Goal: Task Accomplishment & Management: Complete application form

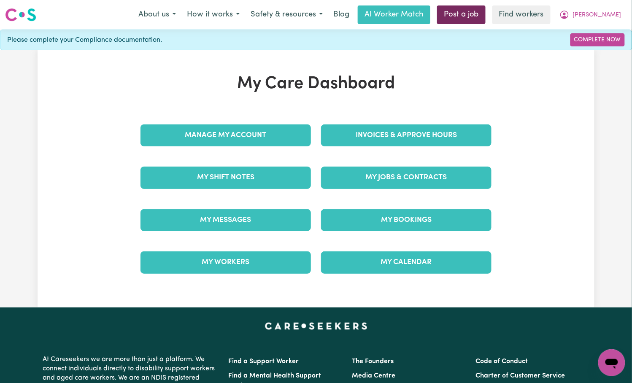
click at [486, 13] on link "Post a job" at bounding box center [461, 14] width 49 height 19
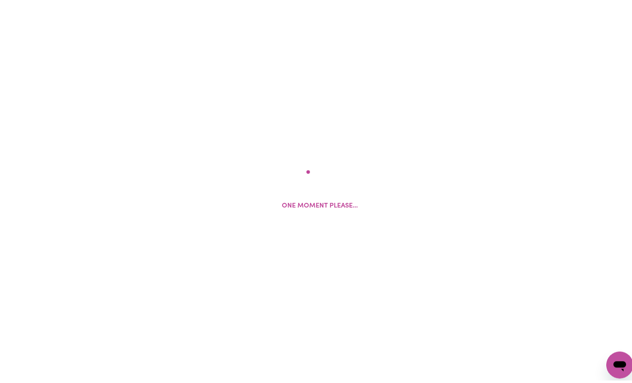
scroll to position [184, 0]
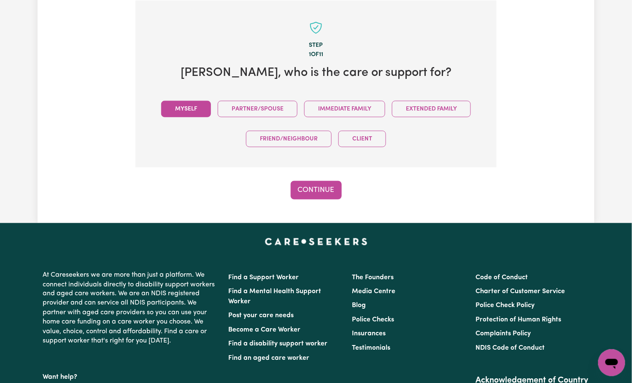
click at [192, 102] on button "Myself" at bounding box center [186, 109] width 50 height 16
click at [319, 188] on button "Continue" at bounding box center [316, 190] width 51 height 19
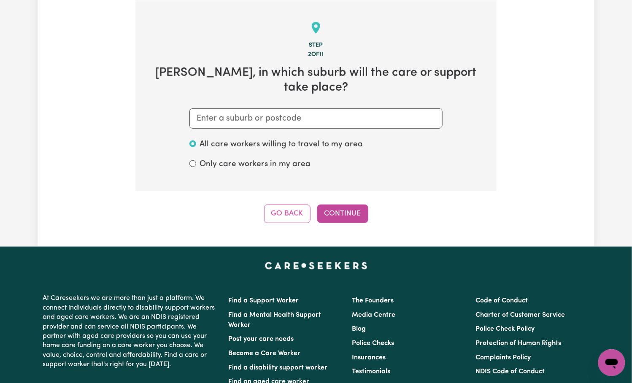
scroll to position [72, 0]
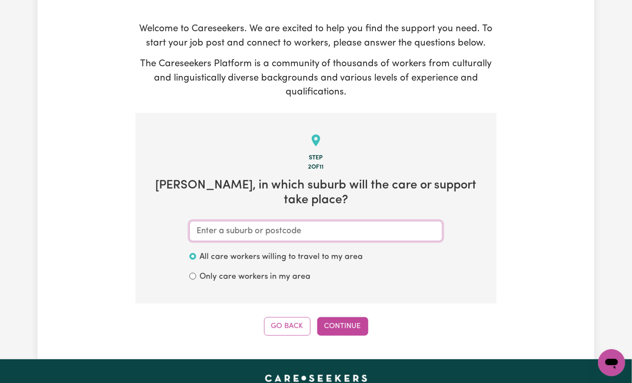
click at [206, 221] on input "text" at bounding box center [315, 231] width 253 height 20
paste input "McGraths"
type input "McGraths"
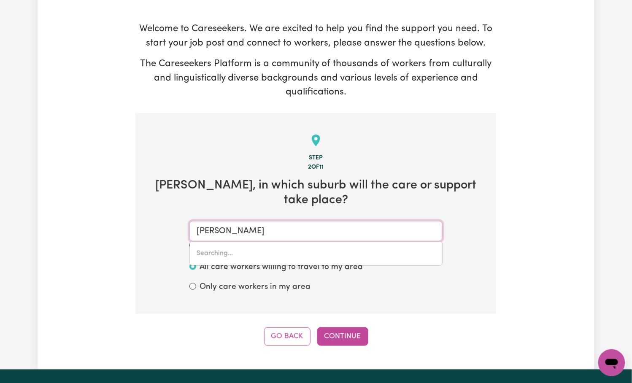
type input "McGraths HILL, New South Wales, 2756"
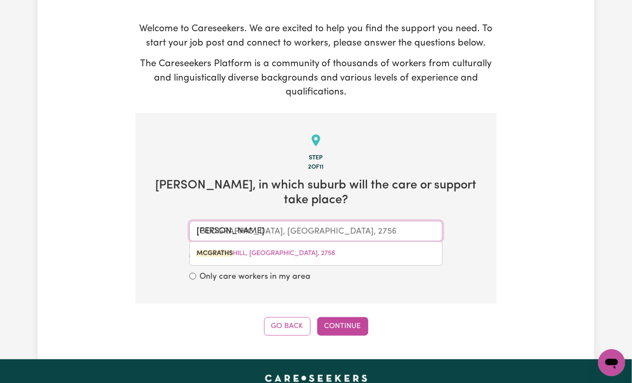
drag, startPoint x: 220, startPoint y: 235, endPoint x: 260, endPoint y: 283, distance: 62.3
click at [220, 250] on mark "MCGRATHS" at bounding box center [215, 253] width 36 height 7
type input "MCGRATHS HILL, New South Wales, 2756"
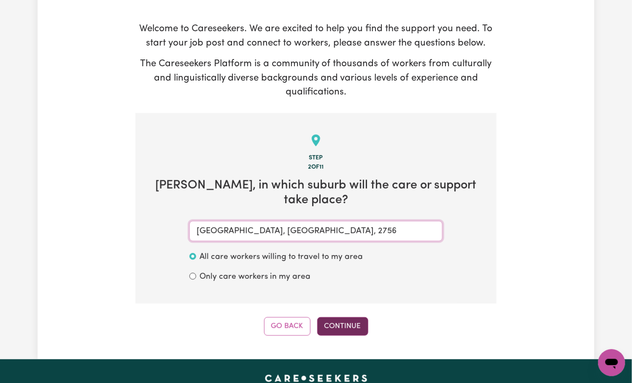
type input "MCGRATHS HILL, New South Wales, 2756"
click at [350, 261] on button "Continue" at bounding box center [342, 326] width 51 height 19
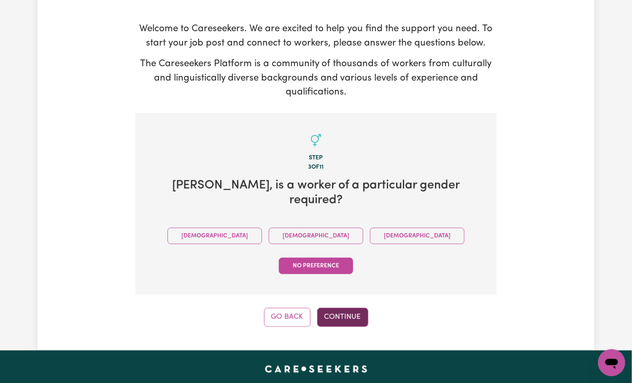
click at [349, 261] on button "Continue" at bounding box center [342, 317] width 51 height 19
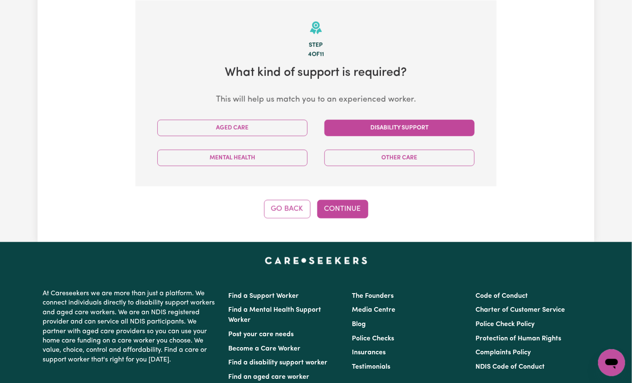
drag, startPoint x: 392, startPoint y: 127, endPoint x: 297, endPoint y: 181, distance: 109.4
click at [392, 127] on button "Disability Support" at bounding box center [399, 128] width 150 height 16
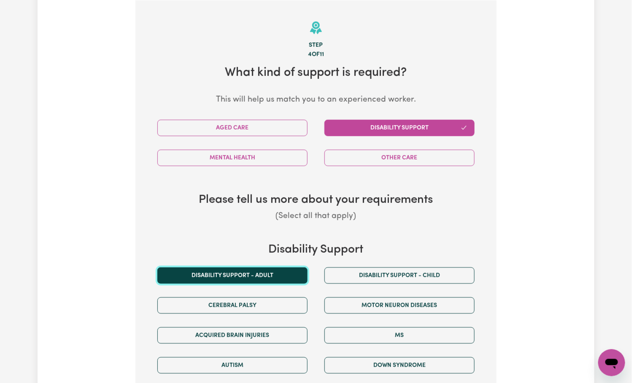
click at [187, 261] on button "Disability support - Adult" at bounding box center [232, 275] width 150 height 16
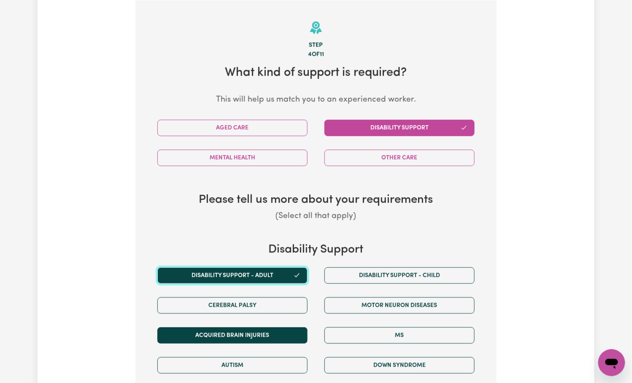
scroll to position [353, 0]
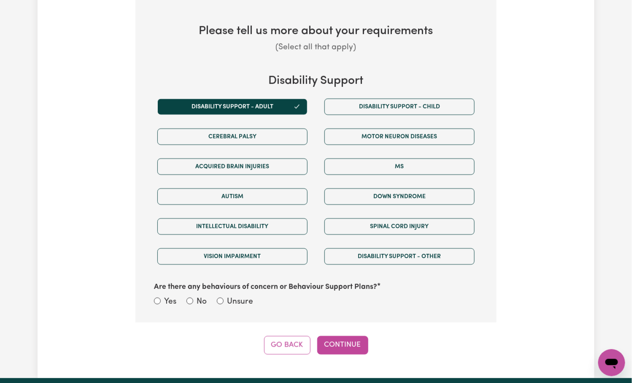
click at [225, 261] on div "Unsure" at bounding box center [235, 302] width 36 height 12
click at [252, 261] on div "Yes No Unsure" at bounding box center [316, 302] width 324 height 13
click at [236, 261] on label "Unsure" at bounding box center [240, 302] width 26 height 12
click at [224, 261] on input "Unsure" at bounding box center [220, 301] width 7 height 7
radio input "true"
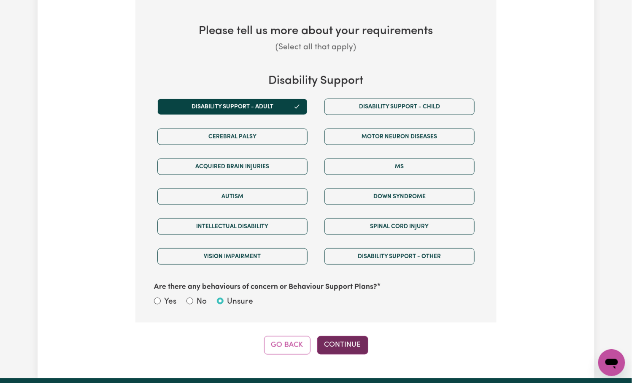
click at [361, 261] on button "Continue" at bounding box center [342, 345] width 51 height 19
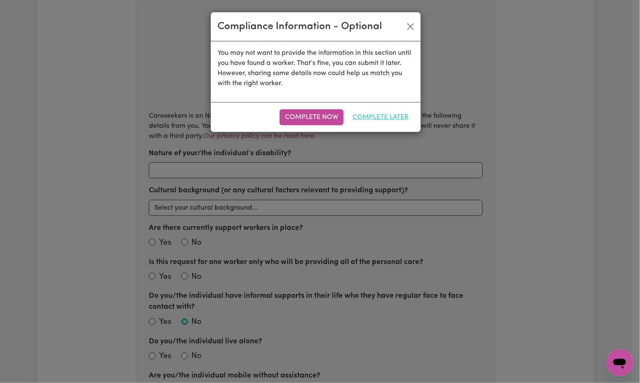
click at [385, 111] on button "Complete Later" at bounding box center [380, 117] width 67 height 16
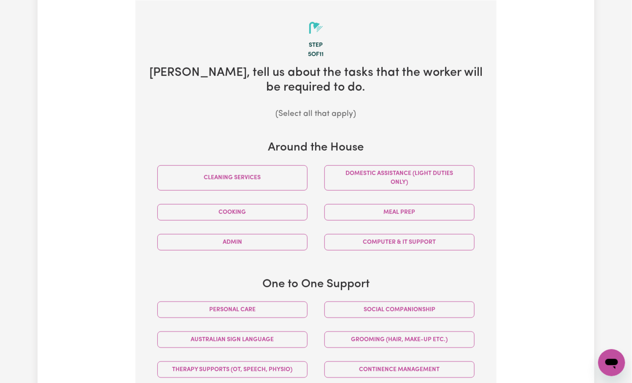
scroll to position [240, 0]
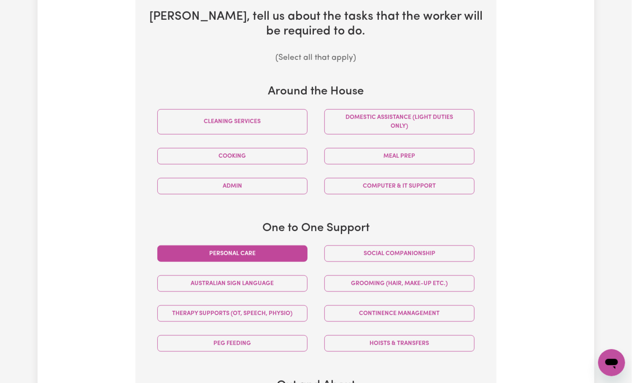
click at [224, 258] on button "Personal care" at bounding box center [232, 254] width 150 height 16
drag, startPoint x: 382, startPoint y: 348, endPoint x: 336, endPoint y: 334, distance: 47.9
click at [382, 261] on button "Hoists & transfers" at bounding box center [399, 343] width 150 height 16
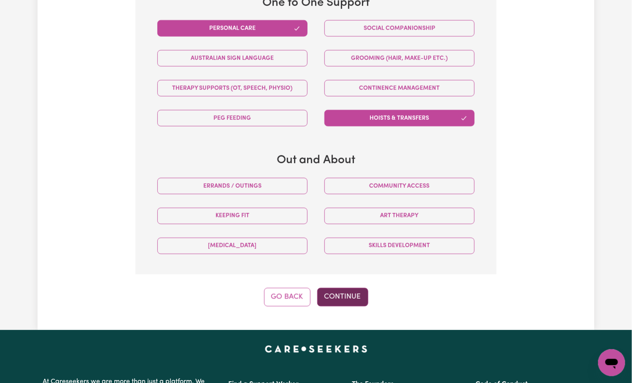
click at [353, 261] on button "Continue" at bounding box center [342, 297] width 51 height 19
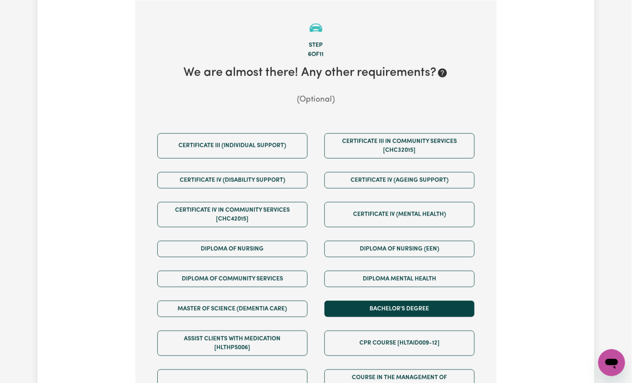
scroll to position [409, 0]
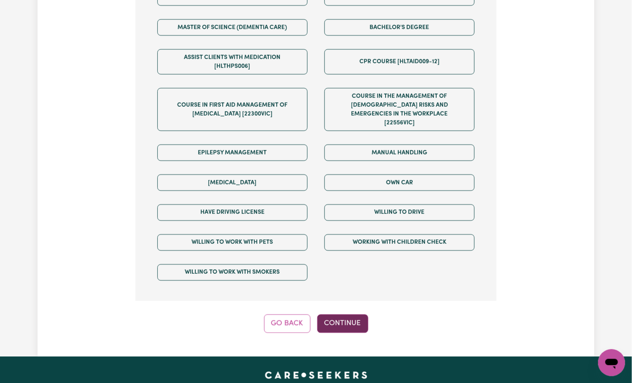
click at [356, 261] on button "Continue" at bounding box center [342, 324] width 51 height 19
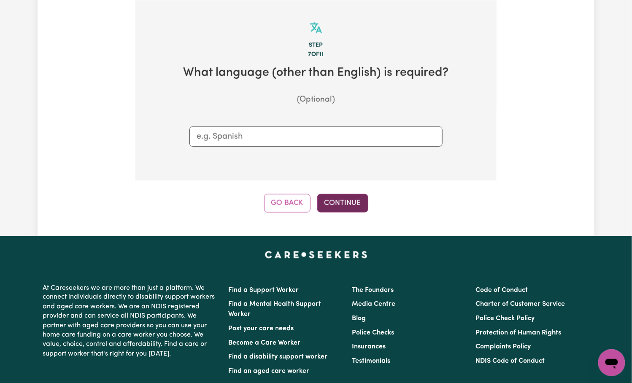
click at [331, 201] on button "Continue" at bounding box center [342, 203] width 51 height 19
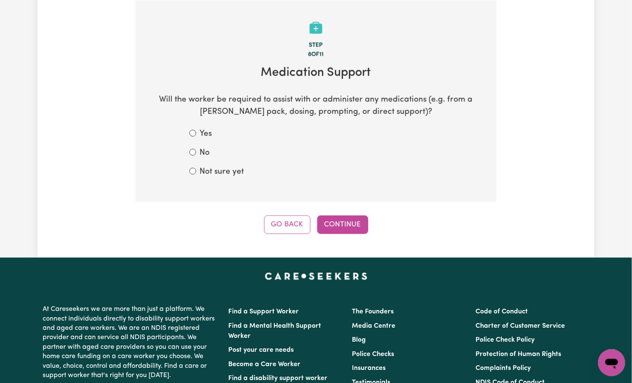
click at [218, 178] on section "Step 8 of 11 Medication Support Will the worker be required to assist with or a…" at bounding box center [315, 101] width 361 height 202
click at [218, 176] on label "Not sure yet" at bounding box center [222, 172] width 44 height 12
click at [196, 175] on input "Not sure yet" at bounding box center [192, 171] width 7 height 7
radio input "true"
click at [335, 224] on button "Continue" at bounding box center [342, 225] width 51 height 19
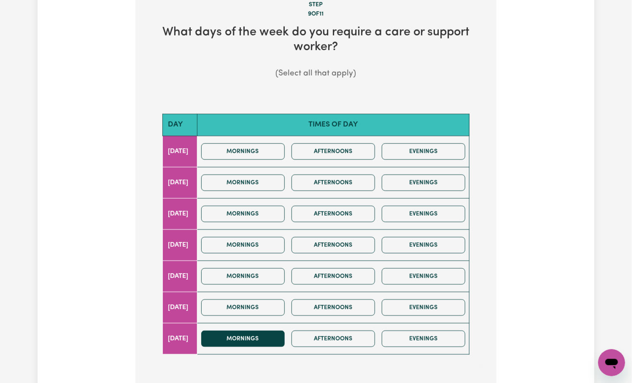
scroll to position [281, 0]
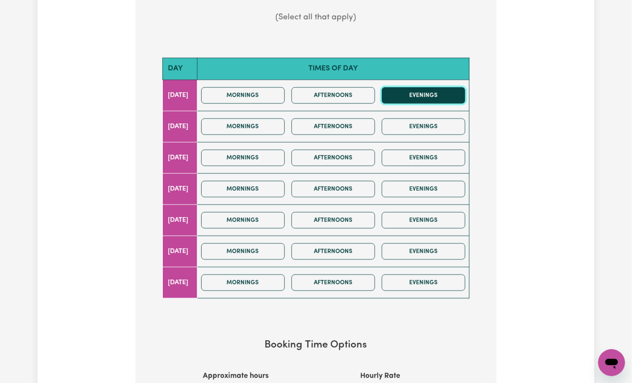
click at [408, 93] on button "Evenings" at bounding box center [424, 95] width 84 height 16
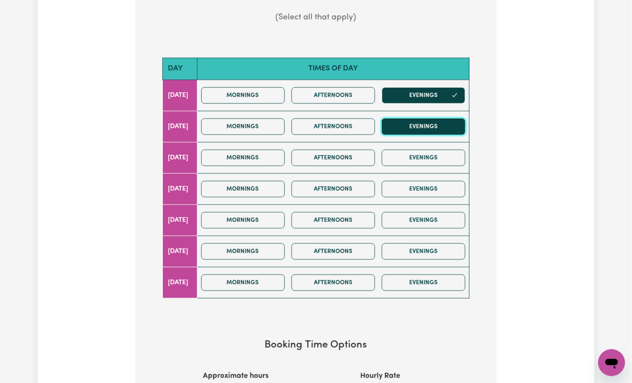
click at [419, 123] on button "Evenings" at bounding box center [424, 127] width 84 height 16
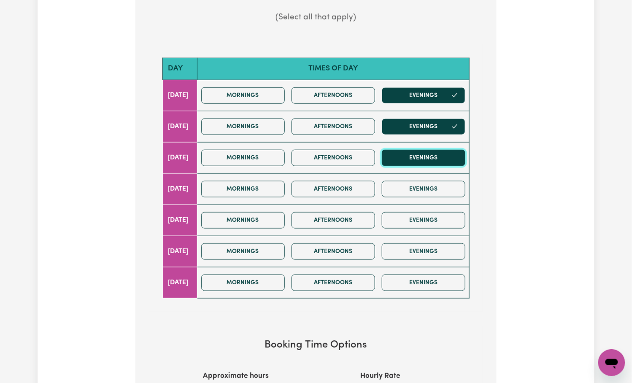
click at [405, 158] on button "Evenings" at bounding box center [424, 158] width 84 height 16
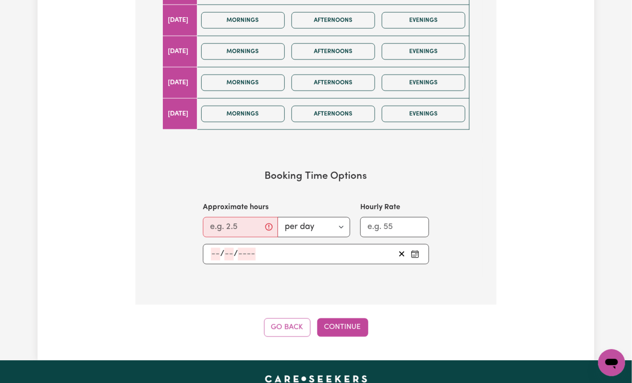
scroll to position [338, 0]
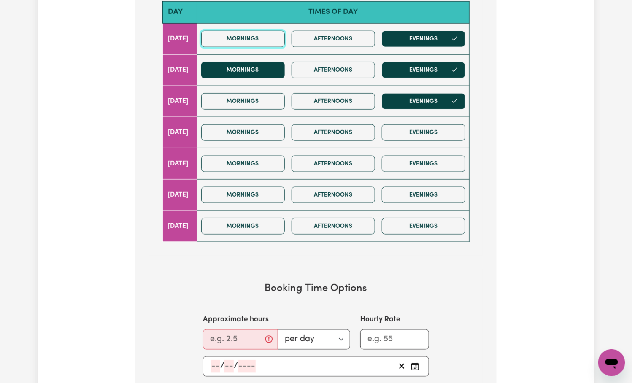
drag, startPoint x: 269, startPoint y: 35, endPoint x: 270, endPoint y: 68, distance: 32.5
click at [268, 38] on button "Mornings" at bounding box center [243, 39] width 84 height 16
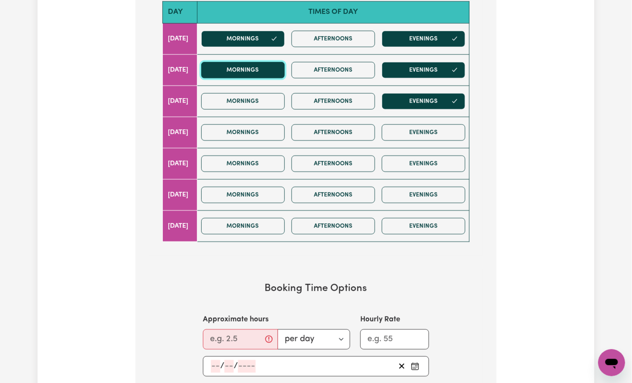
drag, startPoint x: 270, startPoint y: 68, endPoint x: 268, endPoint y: 85, distance: 16.5
click at [270, 72] on button "Mornings" at bounding box center [243, 70] width 84 height 16
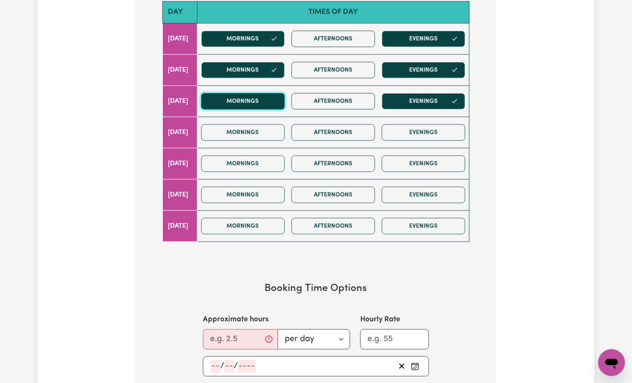
click at [265, 99] on button "Mornings" at bounding box center [243, 101] width 84 height 16
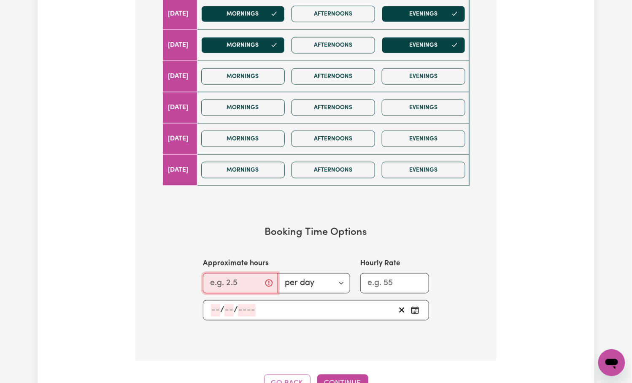
click at [228, 261] on input "Approximate hours" at bounding box center [240, 283] width 75 height 20
type input "10"
click at [210, 261] on div "/ /" at bounding box center [316, 310] width 226 height 20
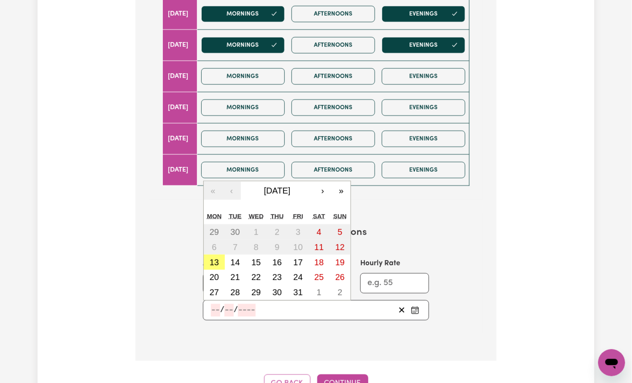
click at [213, 261] on input "number" at bounding box center [215, 310] width 9 height 13
click at [260, 261] on abbr "15" at bounding box center [255, 262] width 9 height 9
type input "2025-10-15"
type input "15"
type input "10"
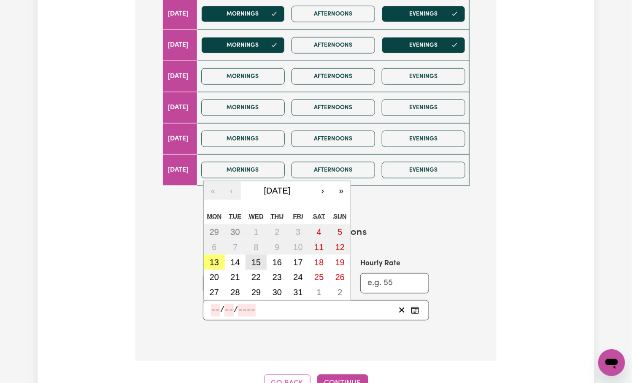
type input "2025"
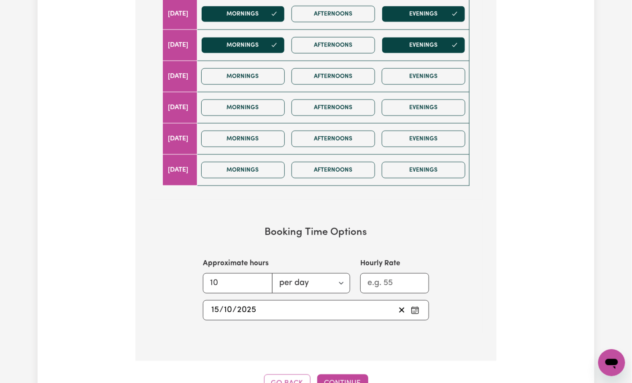
scroll to position [562, 0]
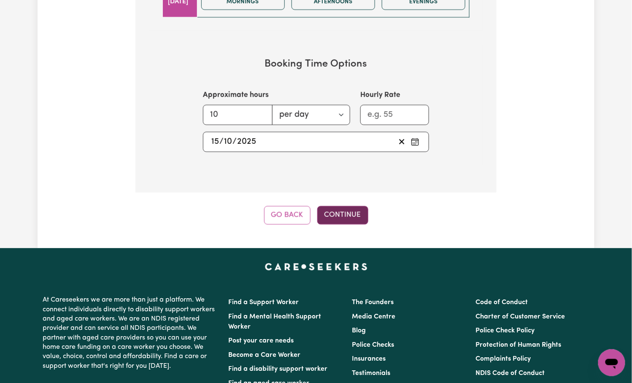
click at [366, 215] on div "Go Back Continue" at bounding box center [315, 215] width 361 height 19
click at [355, 218] on button "Continue" at bounding box center [342, 215] width 51 height 19
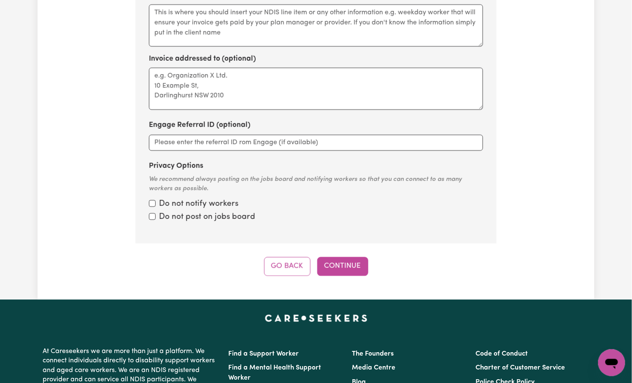
scroll to position [184, 0]
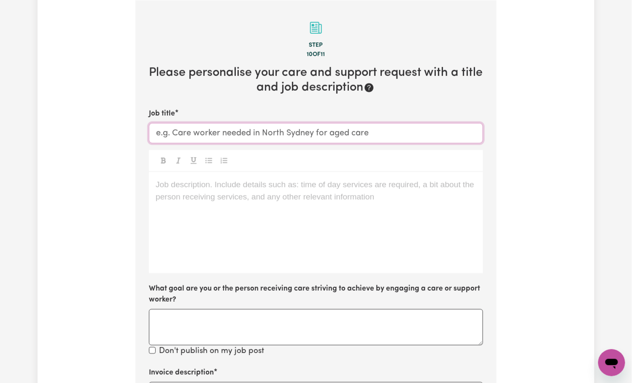
click at [202, 137] on input "Job title" at bounding box center [316, 133] width 334 height 20
paste input "Support Worker Needed In McGraths Hill, NSW"
type input "Support Worker Needed In McGraths Hill, NSW"
click at [232, 230] on div "Job description. Include details such as: time of day services are required, a …" at bounding box center [316, 222] width 334 height 101
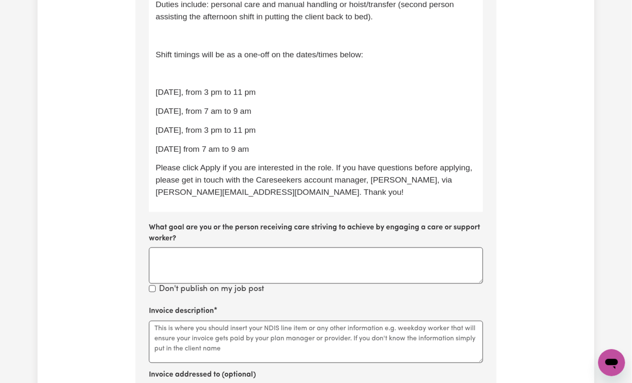
scroll to position [358, 0]
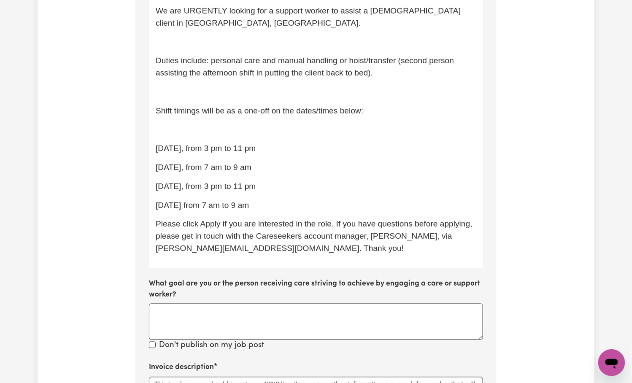
click at [174, 130] on p "﻿" at bounding box center [316, 130] width 321 height 12
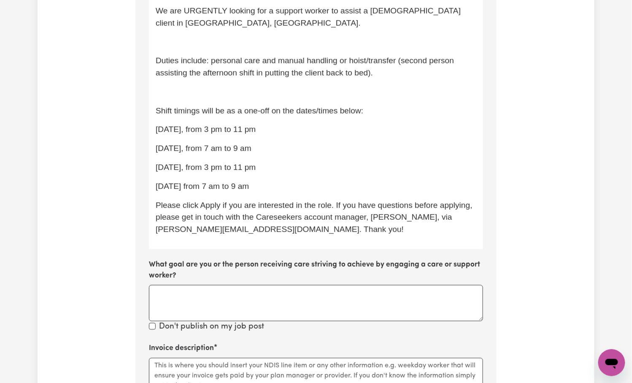
click at [183, 89] on p "﻿" at bounding box center [316, 92] width 321 height 12
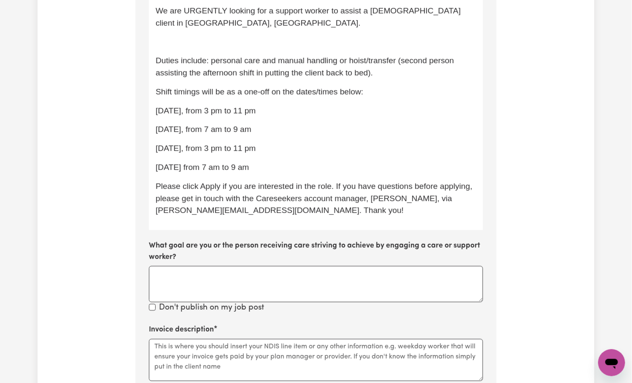
click at [199, 47] on p "﻿" at bounding box center [316, 42] width 321 height 12
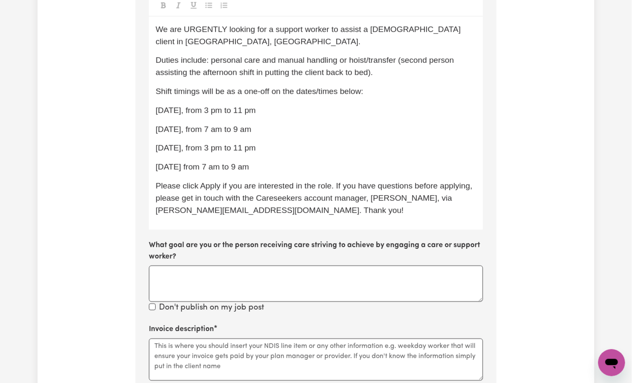
scroll to position [284, 0]
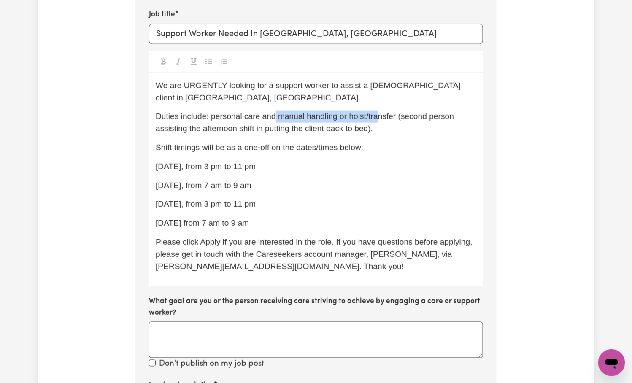
drag, startPoint x: 274, startPoint y: 116, endPoint x: 377, endPoint y: 116, distance: 102.9
click at [377, 116] on span "Duties include: personal care and manual handling or hoist/transfer (second per…" at bounding box center [306, 122] width 301 height 21
click at [408, 157] on div "We are URGENTLY looking for a support worker to assist a male client in McGrath…" at bounding box center [316, 179] width 334 height 213
drag, startPoint x: 220, startPoint y: 112, endPoint x: 349, endPoint y: 112, distance: 129.1
click at [349, 112] on span "Duties include: personal care and manual handling or hoist/transfer (second per…" at bounding box center [306, 122] width 301 height 21
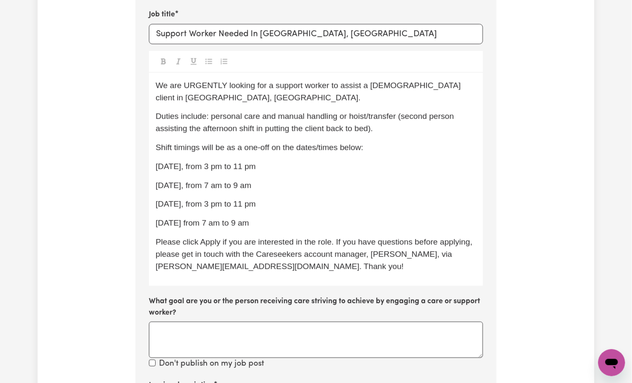
click at [267, 143] on span "Shift timings will be as a one-off on the dates/times below:" at bounding box center [260, 147] width 208 height 9
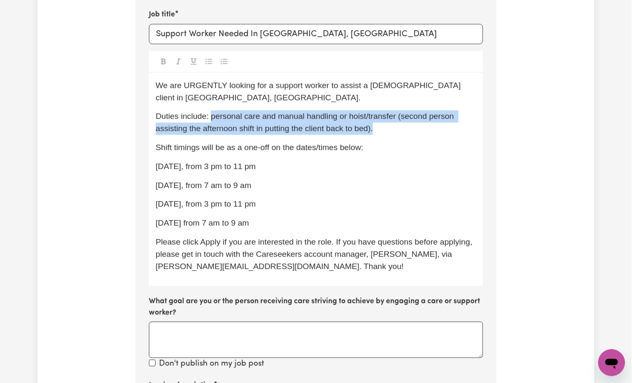
drag, startPoint x: 211, startPoint y: 114, endPoint x: 392, endPoint y: 125, distance: 180.5
click at [392, 125] on p "Duties include: personal care and manual handling or hoist/transfer (second per…" at bounding box center [316, 123] width 321 height 24
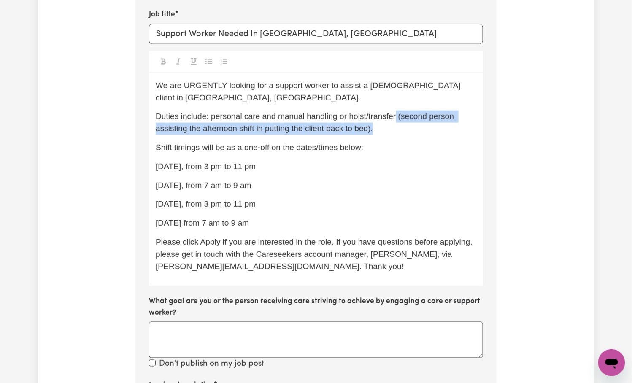
drag, startPoint x: 397, startPoint y: 116, endPoint x: 406, endPoint y: 132, distance: 18.2
click at [406, 132] on p "Duties include: personal care and manual handling or hoist/transfer (second per…" at bounding box center [316, 123] width 321 height 24
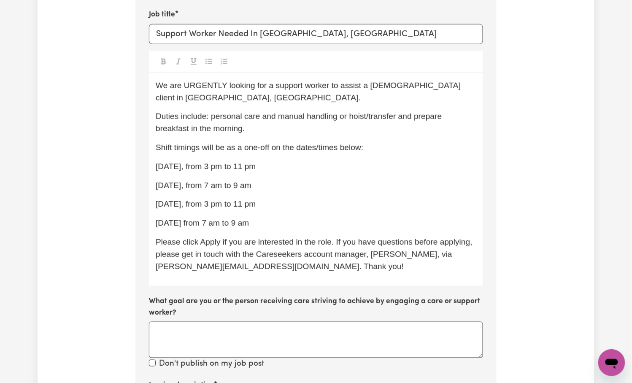
drag, startPoint x: 394, startPoint y: 114, endPoint x: 394, endPoint y: 118, distance: 4.2
click at [394, 114] on span "Duties include: personal care and manual handling or hoist/transfer and prepare…" at bounding box center [300, 122] width 289 height 21
click at [396, 116] on span "Duties include: personal care and manual handling or hoist/transfer and prepare…" at bounding box center [300, 122] width 289 height 21
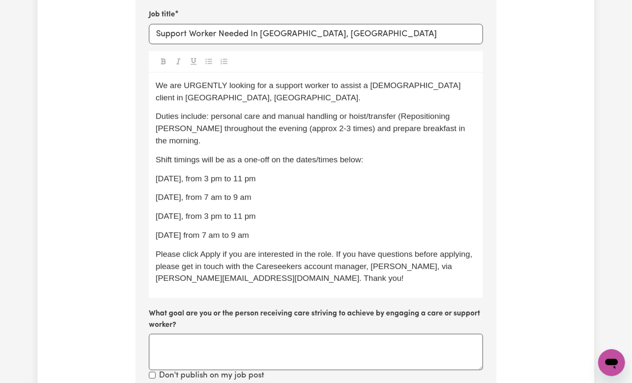
drag, startPoint x: 245, startPoint y: 129, endPoint x: 243, endPoint y: 152, distance: 23.3
click at [245, 130] on span "Duties include: personal care and manual handling or hoist/transfer (Reposition…" at bounding box center [312, 128] width 312 height 33
click at [461, 114] on span "Duties include: personal care and manual handling or hoist/transfer (Reposition…" at bounding box center [317, 128] width 323 height 33
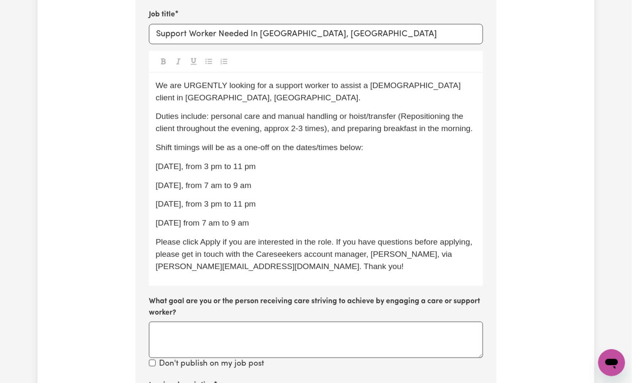
click at [335, 135] on p "Duties include: personal care and manual handling or hoist/transfer (Reposition…" at bounding box center [316, 123] width 321 height 24
click at [159, 171] on span "10/10 Friday, from 3 pm to 11 pm" at bounding box center [206, 166] width 100 height 9
drag, startPoint x: 245, startPoint y: 159, endPoint x: 286, endPoint y: 235, distance: 86.6
click at [286, 235] on div "We are URGENTLY looking for a support worker to assist a male client in McGrath…" at bounding box center [316, 179] width 334 height 213
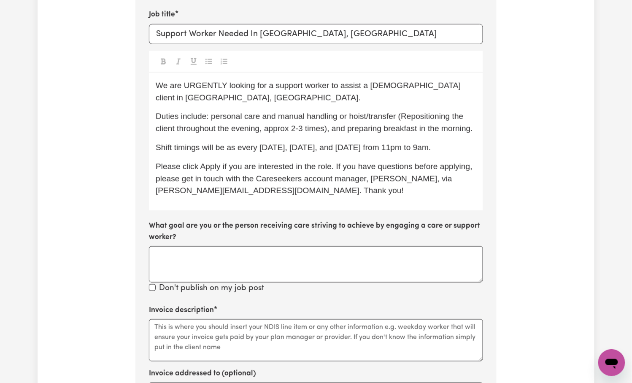
click at [451, 154] on p "Shift timings will be as every Monday, Tuesday, and Wednesday from 11pm to 9am." at bounding box center [316, 148] width 321 height 12
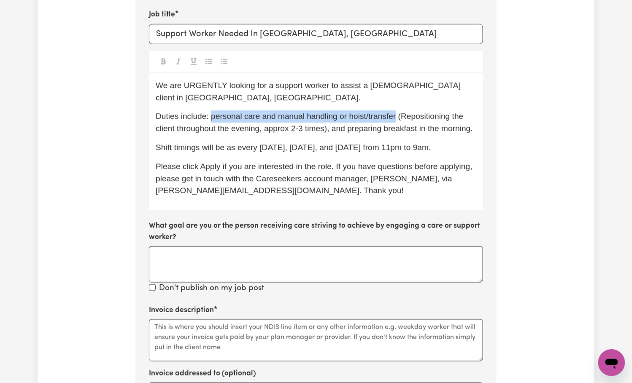
drag, startPoint x: 212, startPoint y: 115, endPoint x: 397, endPoint y: 115, distance: 184.8
click at [397, 115] on span "Duties include: personal care and manual handling or hoist/transfer (Reposition…" at bounding box center [314, 122] width 317 height 21
copy span "personal care and manual handling or hoist/transfer"
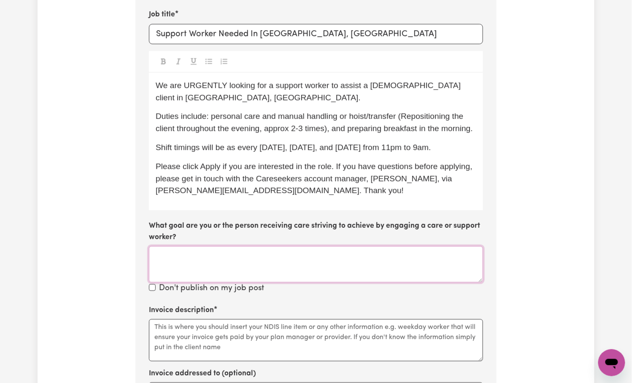
click at [220, 261] on textarea "What goal are you or the person receiving care striving to achieve by engaging …" at bounding box center [316, 264] width 334 height 36
paste textarea "personal care and manual handling or hoist/transfer"
type textarea "personal care and manual handling or hoist/transfer and meal prep"
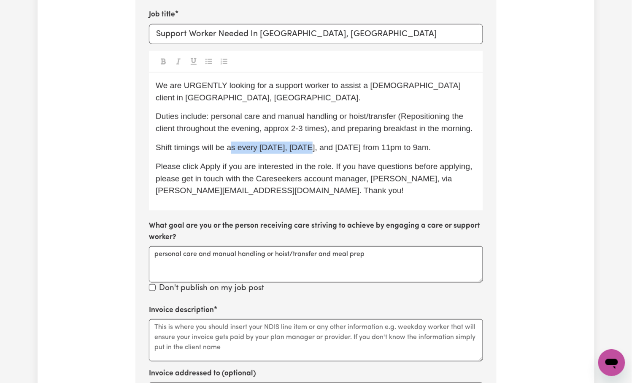
drag, startPoint x: 233, startPoint y: 159, endPoint x: 319, endPoint y: 159, distance: 85.7
click at [318, 152] on span "Shift timings will be as every Monday, Tuesday, and Wednesday from 11pm to 9am." at bounding box center [294, 147] width 276 height 9
click at [353, 174] on div "We are URGENTLY looking for a support worker to assist a male client in McGrath…" at bounding box center [316, 142] width 334 height 138
click at [444, 135] on p "Duties include: personal care and manual handling or hoist/transfer (Reposition…" at bounding box center [316, 123] width 321 height 24
click at [203, 135] on p "Duties include: personal care and manual handling or hoist/transfer (Reposition…" at bounding box center [316, 123] width 321 height 24
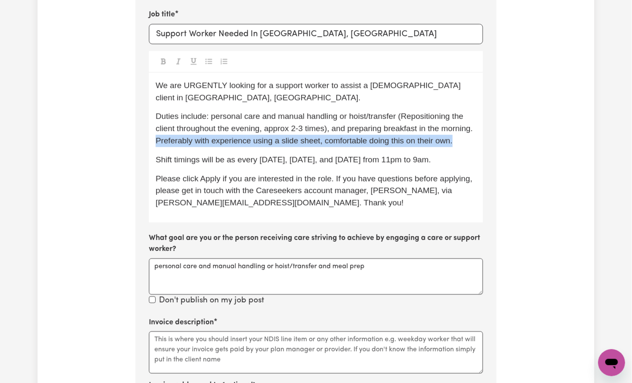
drag, startPoint x: 189, startPoint y: 142, endPoint x: 194, endPoint y: 148, distance: 7.5
click at [194, 147] on p "Duties include: personal care and manual handling or hoist/transfer (Reposition…" at bounding box center [316, 129] width 321 height 36
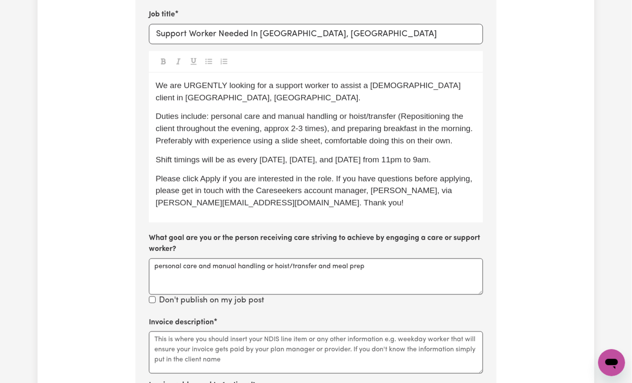
click at [262, 162] on div "We are URGENTLY looking for a support worker to assist a male client in McGrath…" at bounding box center [316, 148] width 334 height 150
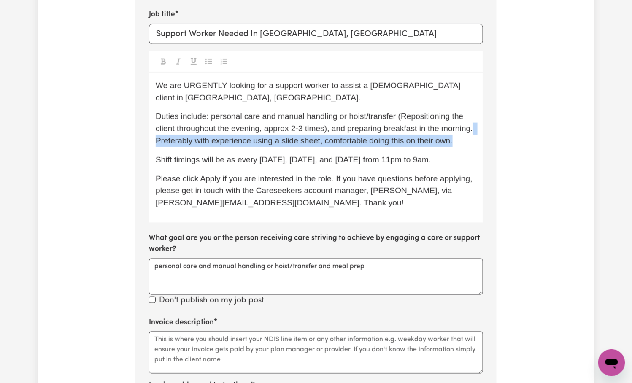
drag, startPoint x: 188, startPoint y: 138, endPoint x: 197, endPoint y: 150, distance: 14.5
click at [197, 147] on p "Duties include: personal care and manual handling or hoist/transfer (Reposition…" at bounding box center [316, 129] width 321 height 36
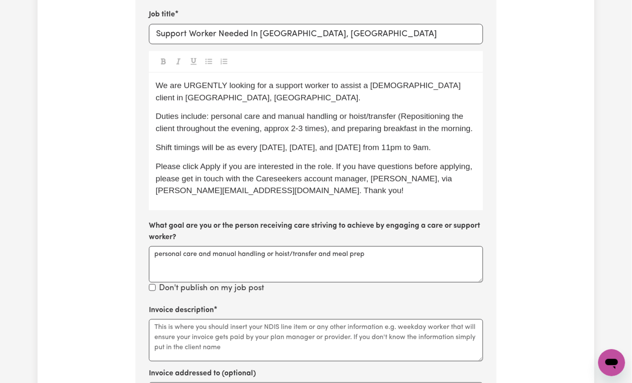
click at [180, 96] on p "We are URGENTLY looking for a support worker to assist a male client in McGrath…" at bounding box center [316, 92] width 321 height 24
click at [333, 127] on span "Duties include: personal care and manual handling or hoist/transfer (Reposition…" at bounding box center [314, 122] width 317 height 21
click at [156, 113] on span "Duties include: personal care and manual handling or hoist/transfer (Reposition…" at bounding box center [314, 122] width 317 height 21
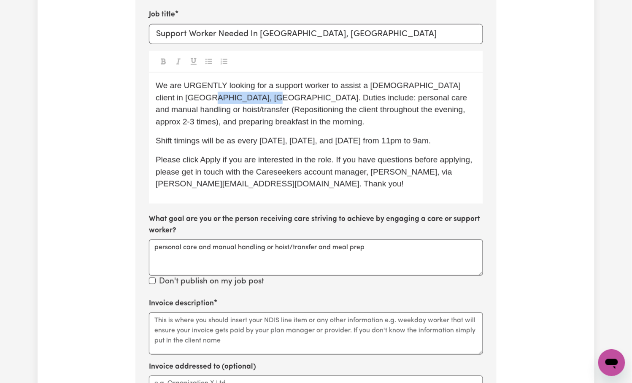
drag, startPoint x: 230, startPoint y: 98, endPoint x: 178, endPoint y: 98, distance: 52.3
click at [178, 98] on span "We are URGENTLY looking for a support worker to assist a male client in McGrath…" at bounding box center [313, 103] width 314 height 45
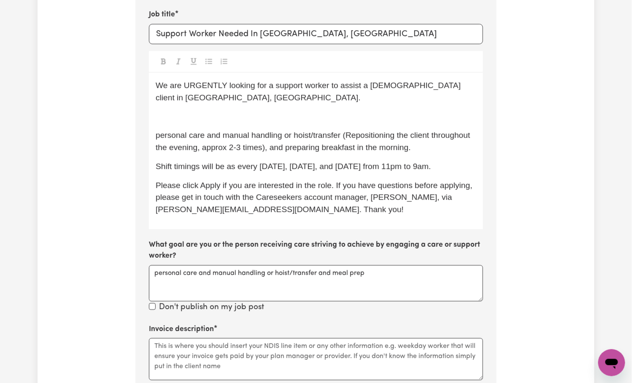
click at [273, 144] on span "personal care and manual handling or hoist/transfer (Repositioning the client t…" at bounding box center [314, 141] width 317 height 21
click at [269, 147] on span "personal care and manual handling or hoist/transfer (Repositioning the client t…" at bounding box center [314, 141] width 317 height 21
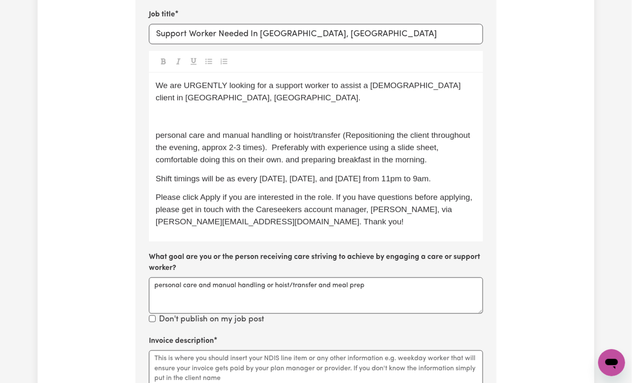
click at [159, 132] on span "personal care and manual handling or hoist/transfer (Repositioning the client t…" at bounding box center [314, 147] width 317 height 33
drag, startPoint x: 206, startPoint y: 84, endPoint x: 310, endPoint y: 86, distance: 103.4
click at [296, 84] on span "We are URGENTLY looking for a support worker to assist a male client in McGrath…" at bounding box center [310, 91] width 308 height 21
click at [339, 93] on p "We are URGENTLY looking for a support worker to assist a male client in McGrath…" at bounding box center [316, 92] width 321 height 24
click at [158, 131] on span "personal care and manual handling or hoist/transfer (Repositioning the client t…" at bounding box center [314, 147] width 317 height 33
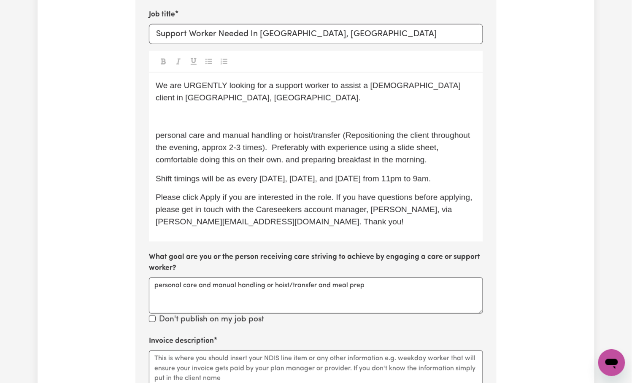
click at [401, 87] on span "We are URGENTLY looking for a support worker to assist a male client in McGrath…" at bounding box center [310, 91] width 308 height 21
drag, startPoint x: 420, startPoint y: 82, endPoint x: 427, endPoint y: 99, distance: 18.2
click at [427, 99] on p "We are URGENTLY looking for a support worker to assist a male client with in Mc…" at bounding box center [316, 92] width 321 height 24
click at [154, 121] on div "We are URGENTLY looking for a support worker to assist a male client with ﻿ per…" at bounding box center [316, 157] width 334 height 169
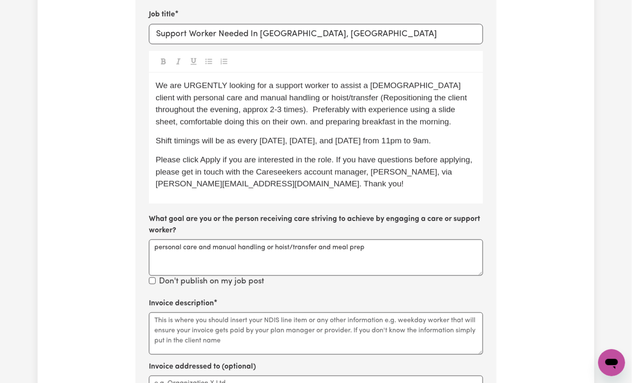
click at [373, 122] on p "We are URGENTLY looking for a support worker to assist a male client with perso…" at bounding box center [316, 104] width 321 height 49
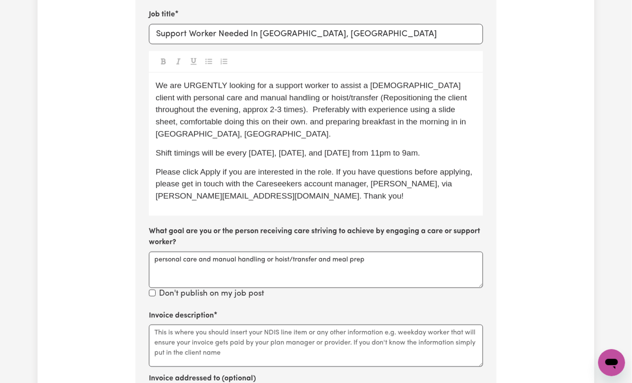
click at [304, 149] on span "Shift timings will be every Monday, Tuesday, and Wednesday from 11pm to 9am." at bounding box center [288, 153] width 265 height 9
click at [441, 147] on p "Shift timings will be every Monday, Tuesday, and Wednesday from 11pm to 9am." at bounding box center [316, 153] width 321 height 12
click at [385, 127] on p "We are URGENTLY looking for a support worker to assist a male client with perso…" at bounding box center [316, 110] width 321 height 61
drag, startPoint x: 451, startPoint y: 121, endPoint x: 289, endPoint y: 113, distance: 162.2
click at [340, 120] on p "We are URGENTLY looking for a support worker to assist a male client with perso…" at bounding box center [316, 110] width 321 height 61
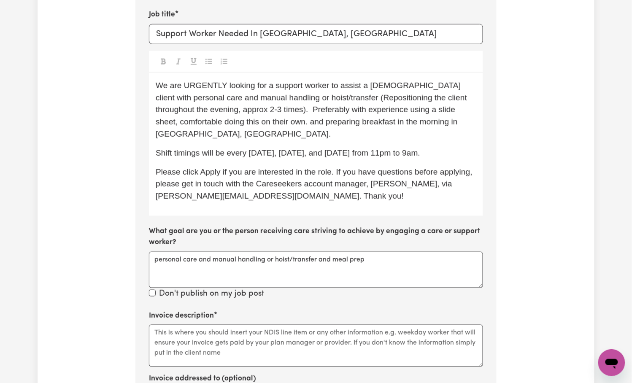
click at [176, 94] on span "We are URGENTLY looking for a support worker to assist a male client with perso…" at bounding box center [312, 109] width 313 height 57
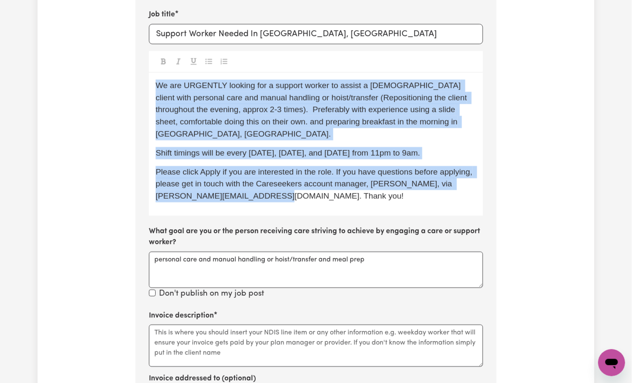
copy div "We are URGENTLY looking for a support worker to assist a male client with perso…"
click at [225, 116] on span "We are URGENTLY looking for a support worker to assist a male client with perso…" at bounding box center [312, 109] width 313 height 57
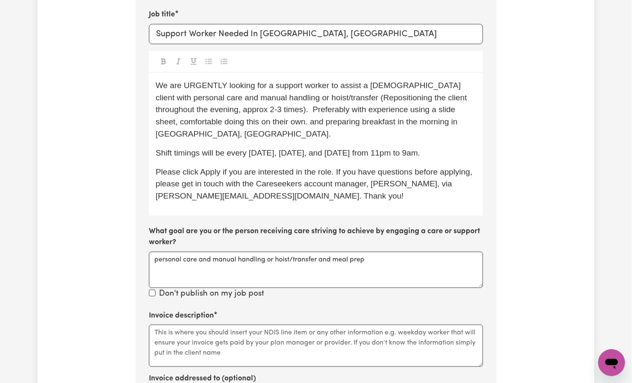
click at [188, 96] on span "We are URGENTLY looking for a support worker to assist a male client with perso…" at bounding box center [312, 109] width 313 height 57
click at [311, 149] on span "Shift timings will be every Monday, Tuesday, and Wednesday from 11pm to 9am." at bounding box center [288, 153] width 265 height 9
click at [267, 210] on div "We are URGENTLY looking for a support worker to assist a male client with perso…" at bounding box center [316, 144] width 334 height 143
click at [328, 193] on p "Please click Apply if you are interested in the role. If you have questions bef…" at bounding box center [316, 184] width 321 height 36
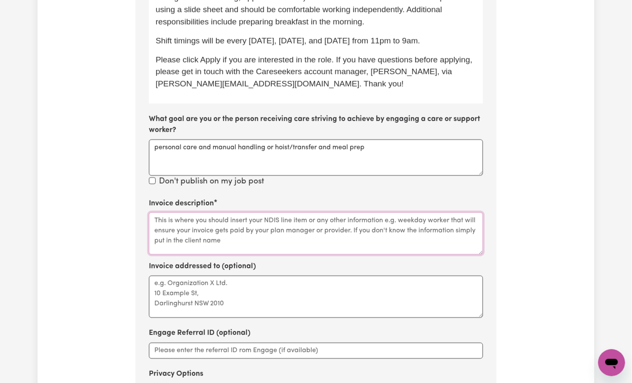
click at [266, 241] on textarea "Invoice description" at bounding box center [316, 234] width 334 height 42
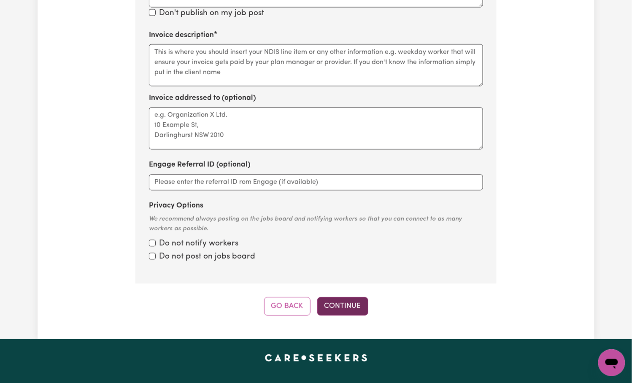
click at [351, 261] on button "Continue" at bounding box center [342, 306] width 51 height 19
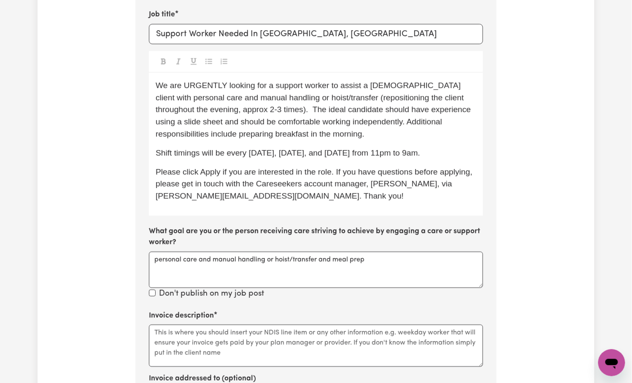
scroll to position [171, 0]
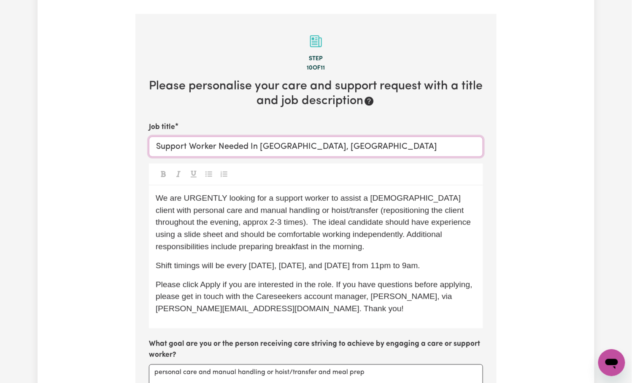
click at [200, 154] on input "Support Worker Needed In McGraths Hill, NSW" at bounding box center [316, 147] width 334 height 20
paste input "Support Worker Needed In McGraths Hill, NSW"
paste input "text"
type input "Support Worker Needed In McGraths Hill, NSW"
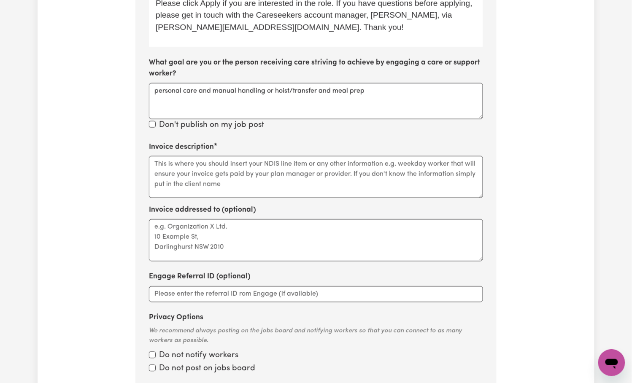
scroll to position [621, 0]
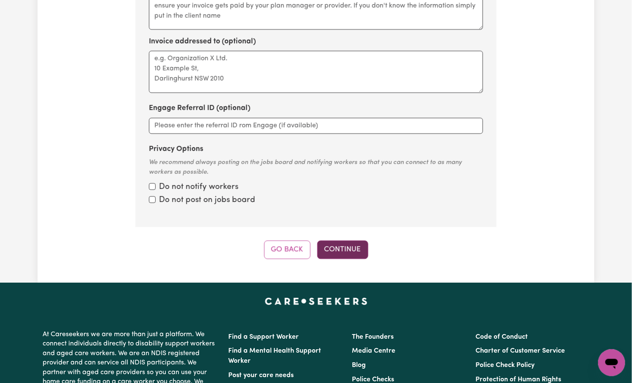
click at [343, 252] on button "Continue" at bounding box center [342, 249] width 51 height 19
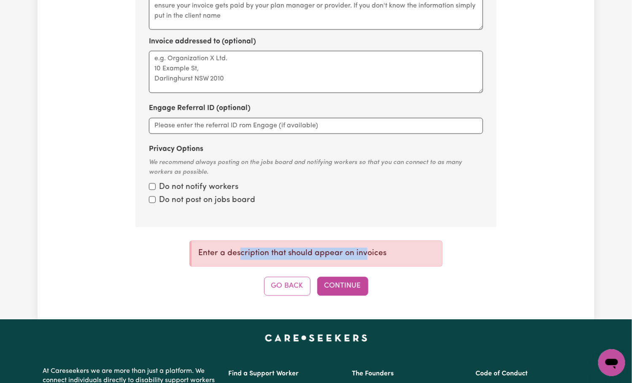
drag, startPoint x: 240, startPoint y: 254, endPoint x: 413, endPoint y: 256, distance: 173.0
click at [396, 256] on p "Enter a description that should appear on invoices" at bounding box center [316, 254] width 237 height 12
click at [413, 256] on p "Enter a description that should appear on invoices" at bounding box center [316, 254] width 237 height 12
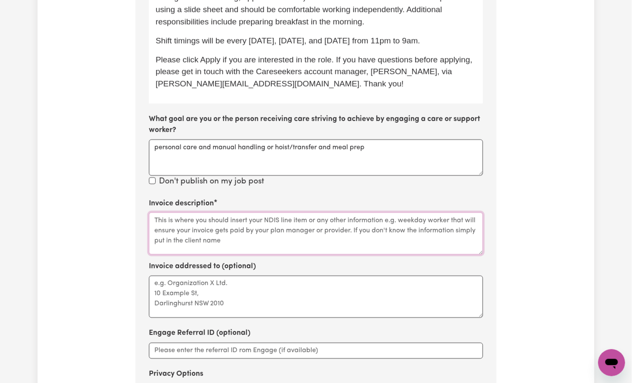
click at [208, 219] on textarea "Invoice description" at bounding box center [316, 234] width 334 height 42
click at [196, 161] on textarea "personal care and manual handling or hoist/transfer and meal prep" at bounding box center [316, 158] width 334 height 36
click at [218, 238] on textarea "Invoice description" at bounding box center [316, 234] width 334 height 42
paste textarea "personal care and manual handling or hoist/transfer and meal prep"
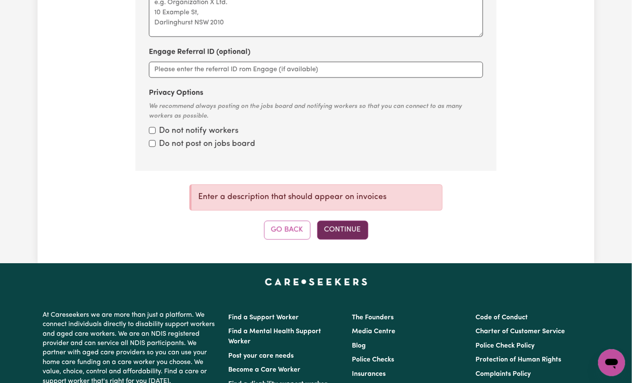
type textarea "personal care and manual handling or hoist/transfer and meal prep"
click at [355, 239] on button "Continue" at bounding box center [342, 230] width 51 height 19
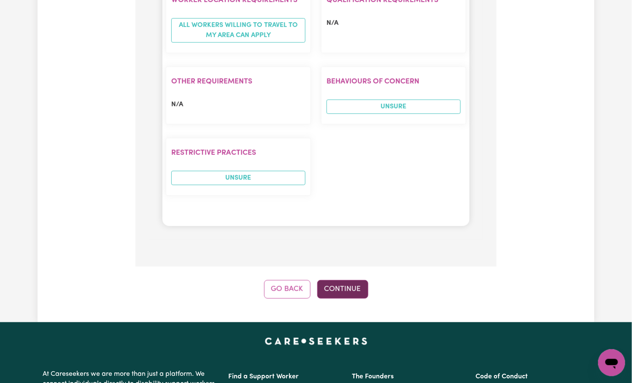
click at [340, 261] on button "Continue" at bounding box center [342, 289] width 51 height 19
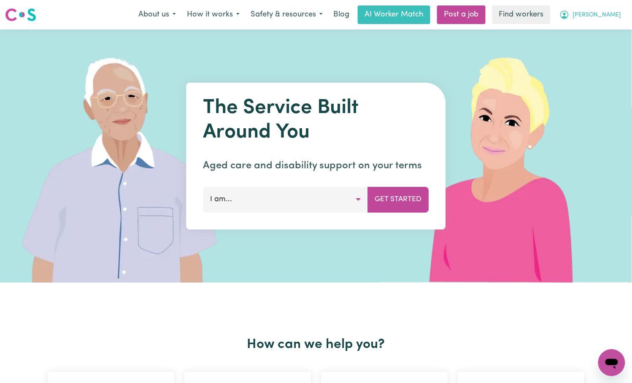
click at [601, 12] on button "[PERSON_NAME]" at bounding box center [590, 15] width 73 height 18
click at [601, 27] on link "My Dashboard" at bounding box center [593, 33] width 67 height 16
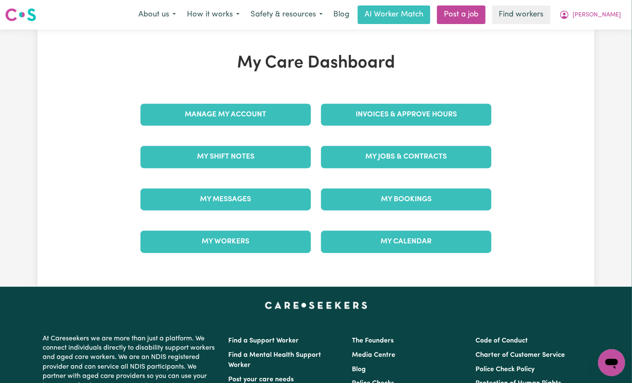
click at [372, 169] on div "My Jobs & Contracts" at bounding box center [406, 157] width 181 height 42
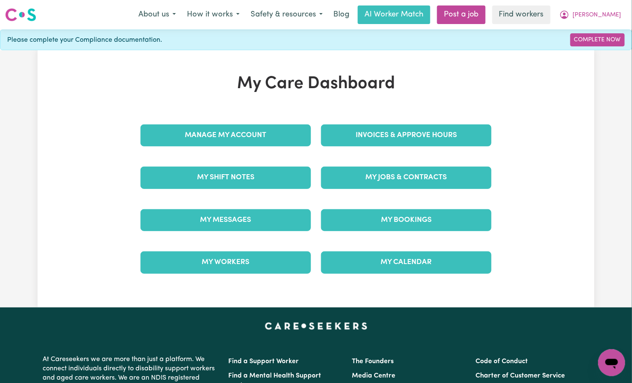
click at [381, 159] on div "My Jobs & Contracts" at bounding box center [406, 178] width 181 height 42
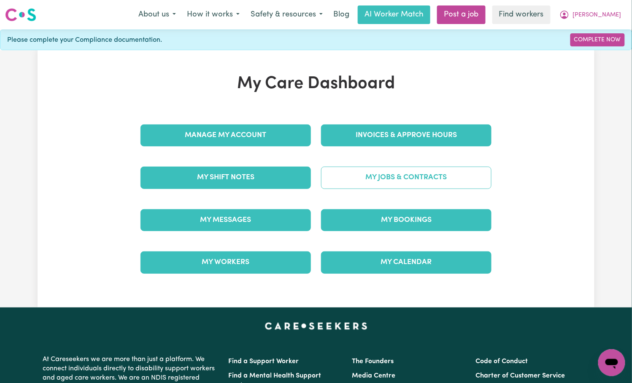
click at [378, 171] on link "My Jobs & Contracts" at bounding box center [406, 178] width 170 height 22
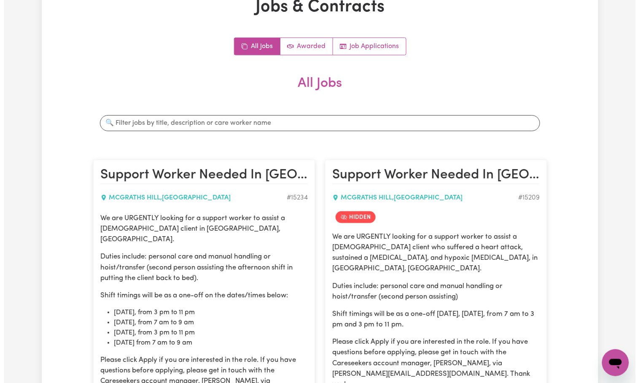
scroll to position [169, 0]
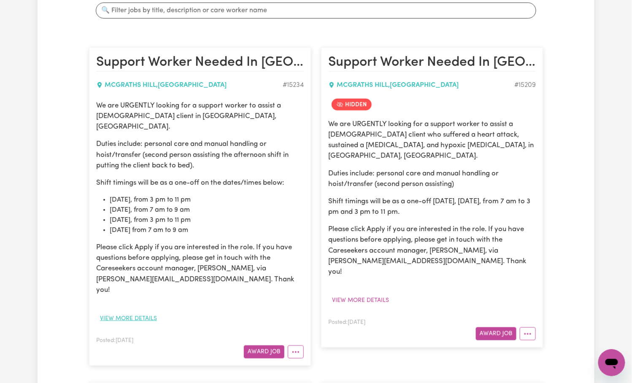
click at [128, 312] on button "View more details" at bounding box center [128, 318] width 65 height 13
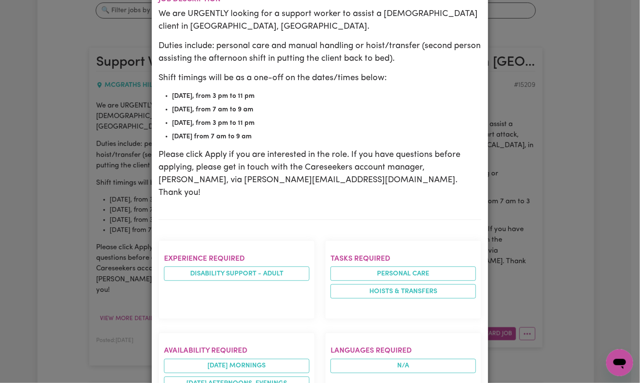
scroll to position [281, 0]
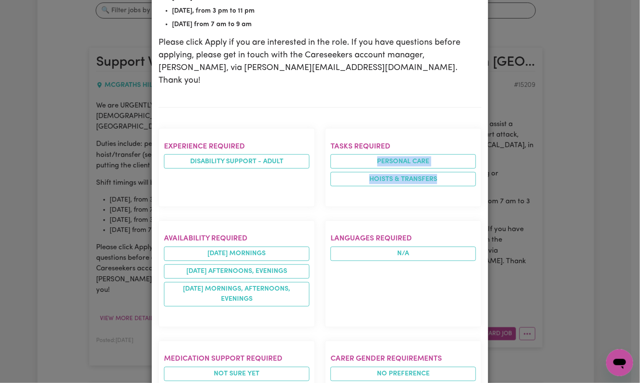
drag, startPoint x: 356, startPoint y: 123, endPoint x: 471, endPoint y: 178, distance: 127.4
click at [442, 154] on ul "Personal care Hoists & transfers" at bounding box center [404, 170] width 146 height 32
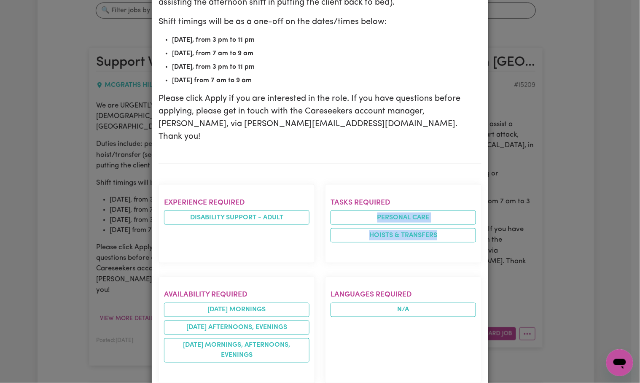
scroll to position [0, 0]
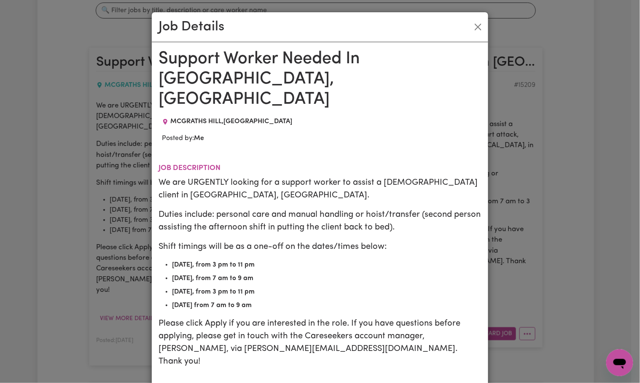
click at [238, 61] on h1 "Support Worker Needed In McGraths Hill, NSW" at bounding box center [320, 79] width 323 height 61
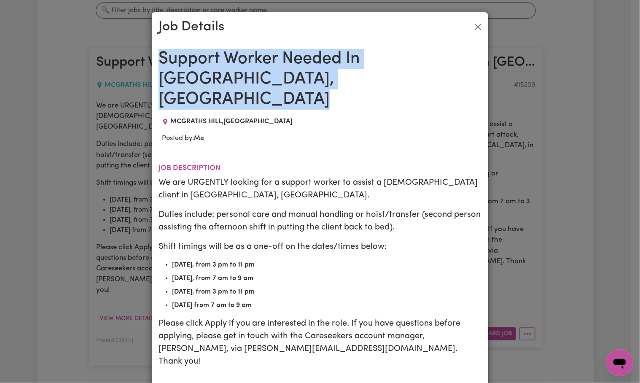
click at [237, 62] on h1 "Support Worker Needed In McGraths Hill, NSW" at bounding box center [320, 79] width 323 height 61
copy h1 "Support Worker Needed In McGraths Hill, NSW"
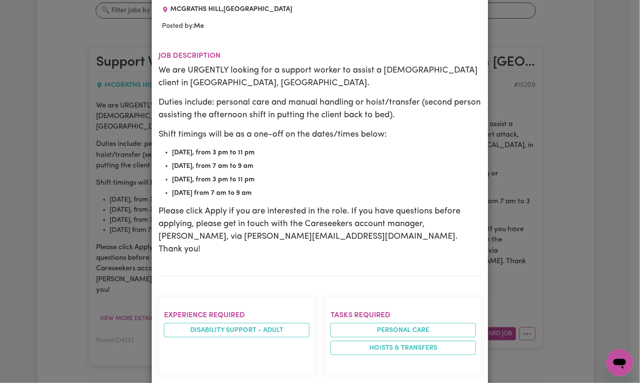
scroll to position [56, 0]
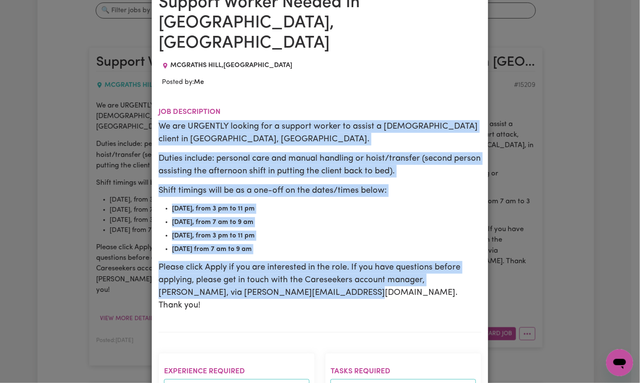
drag, startPoint x: 154, startPoint y: 103, endPoint x: 316, endPoint y: 269, distance: 231.2
copy div "We are URGENTLY looking for a support worker to assist a male client in McGrath…"
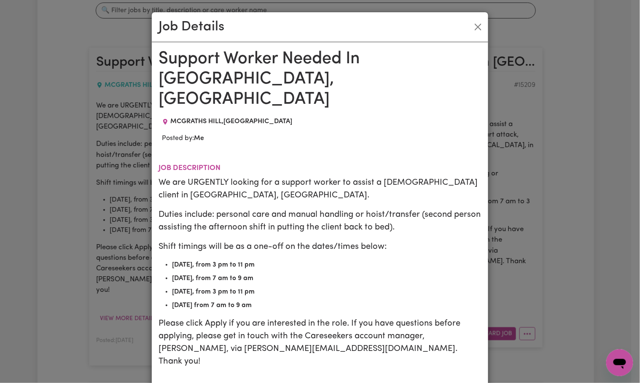
click at [174, 69] on h1 "Support Worker Needed In McGraths Hill, NSW" at bounding box center [320, 79] width 323 height 61
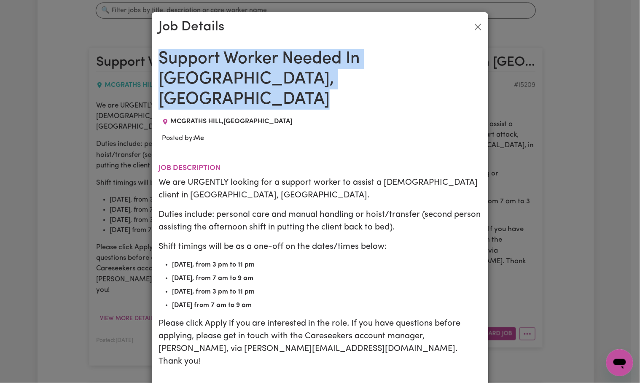
click at [174, 69] on h1 "Support Worker Needed In McGraths Hill, NSW" at bounding box center [320, 79] width 323 height 61
copy h1 "Support Worker Needed In McGraths Hill, NSW"
click at [472, 24] on button "Close" at bounding box center [479, 27] width 14 height 14
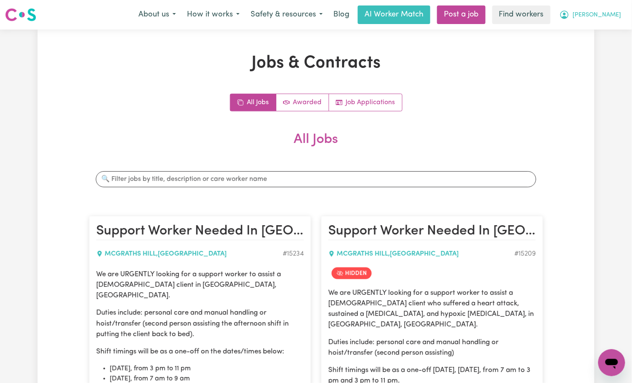
click at [613, 17] on span "[PERSON_NAME]" at bounding box center [597, 15] width 49 height 9
click at [602, 36] on link "My Dashboard" at bounding box center [593, 33] width 67 height 16
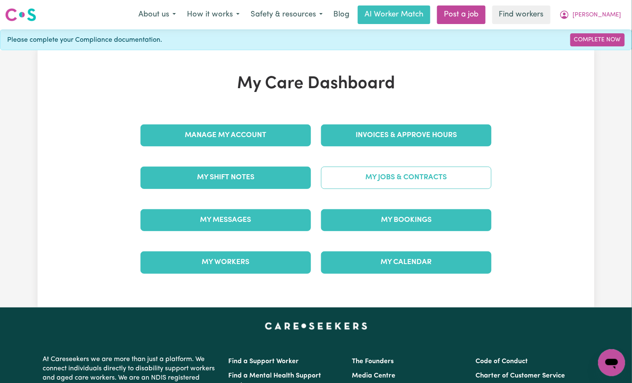
click at [368, 182] on link "My Jobs & Contracts" at bounding box center [406, 178] width 170 height 22
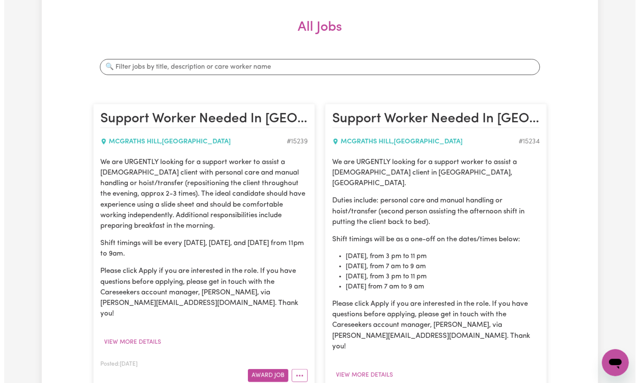
scroll to position [169, 0]
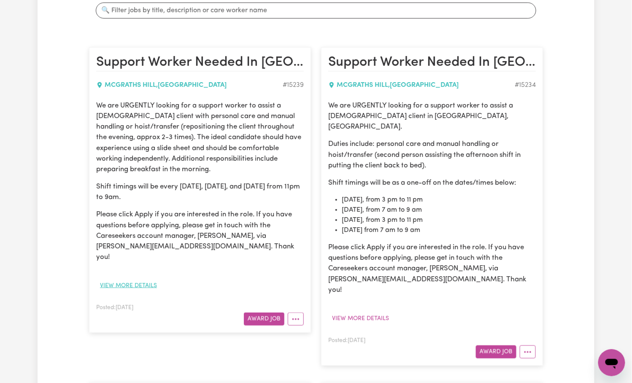
click at [138, 279] on button "View more details" at bounding box center [128, 285] width 65 height 13
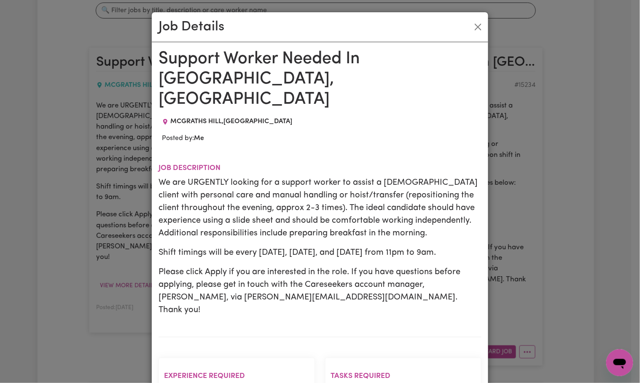
drag, startPoint x: 156, startPoint y: 162, endPoint x: 465, endPoint y: 234, distance: 317.1
click at [465, 234] on div "We are URGENTLY looking for a support worker to assist a male client with perso…" at bounding box center [320, 246] width 323 height 140
copy div "We are URGENTLY looking for a support worker to assist a male client with perso…"
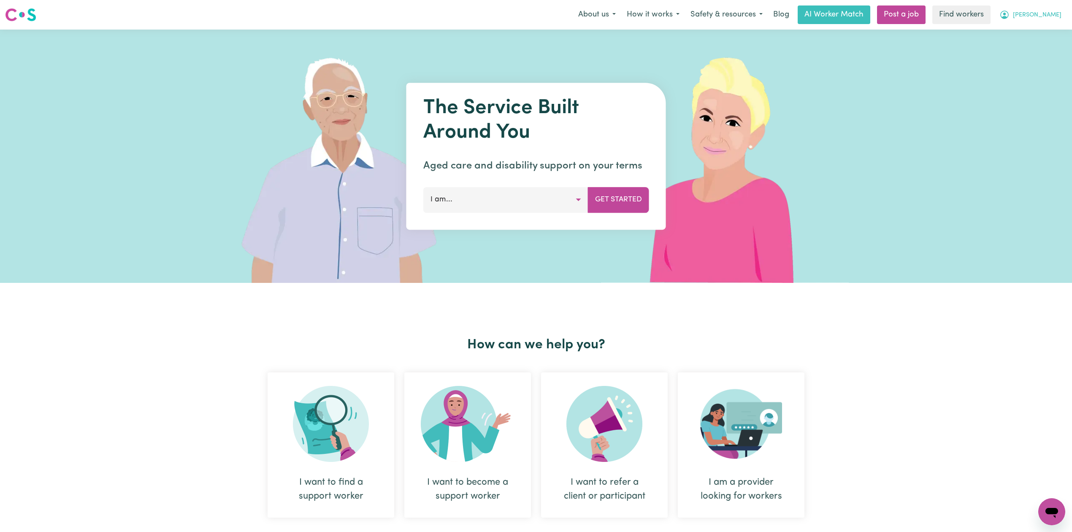
click at [1043, 21] on button "[PERSON_NAME]" at bounding box center [1030, 15] width 73 height 18
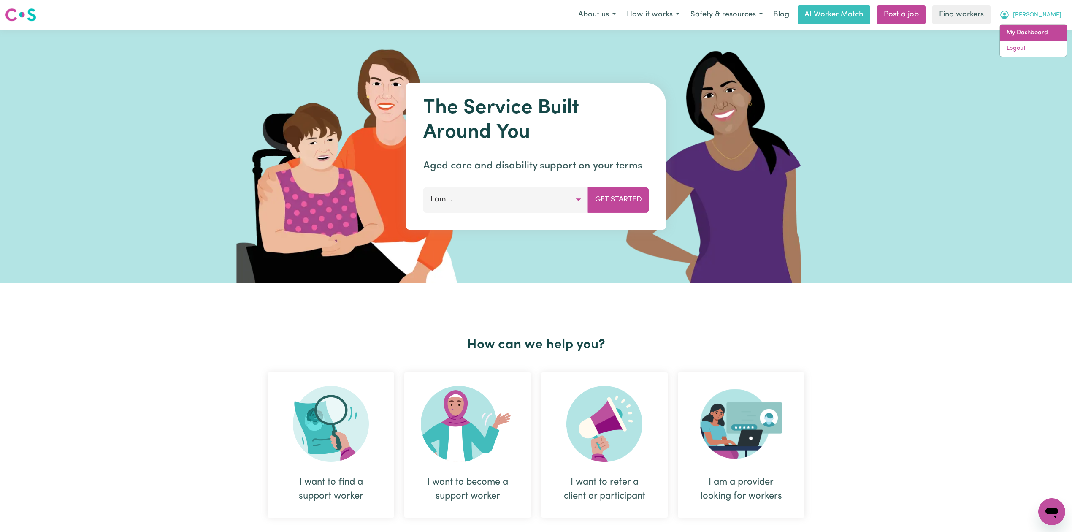
click at [1041, 32] on link "My Dashboard" at bounding box center [1033, 33] width 67 height 16
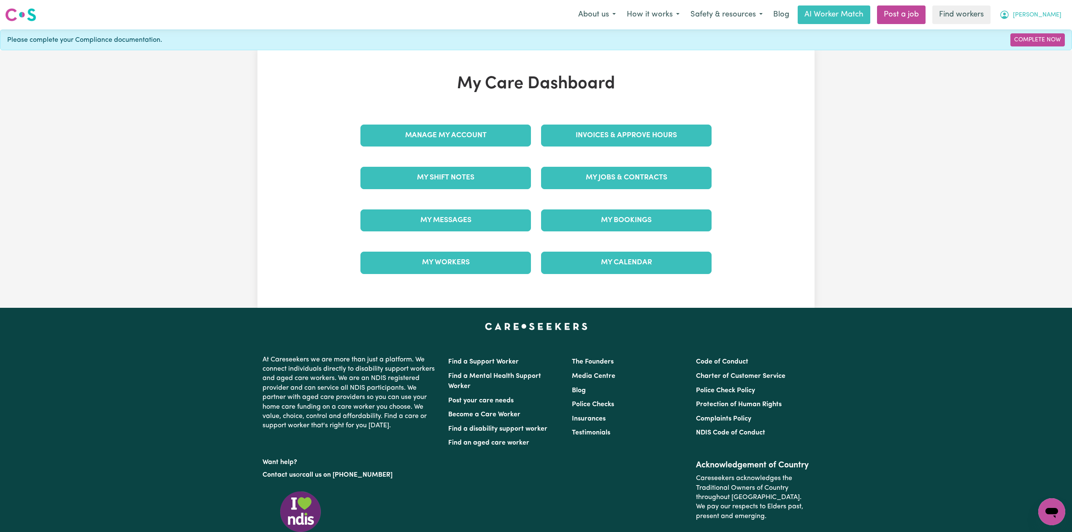
click at [1047, 11] on span "[PERSON_NAME]" at bounding box center [1037, 15] width 49 height 9
click at [1042, 42] on link "Logout" at bounding box center [1033, 49] width 67 height 16
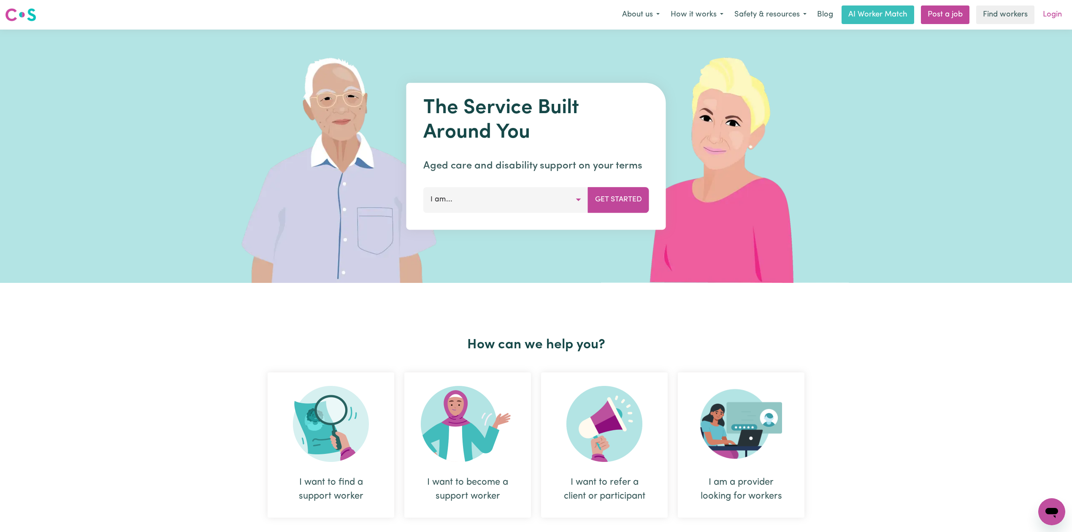
click at [1063, 16] on link "Login" at bounding box center [1051, 14] width 29 height 19
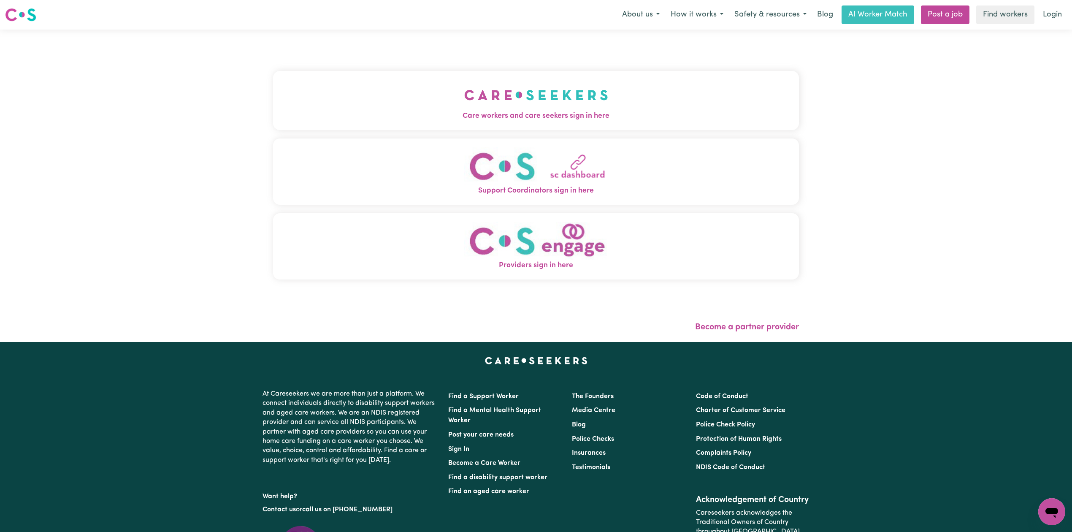
click at [521, 68] on div "Care workers and care seekers sign in here Support Coordinators sign in here Pr…" at bounding box center [536, 179] width 526 height 266
drag, startPoint x: 449, startPoint y: 99, endPoint x: 389, endPoint y: 132, distance: 69.5
click at [448, 101] on button "Care workers and care seekers sign in here" at bounding box center [536, 100] width 526 height 59
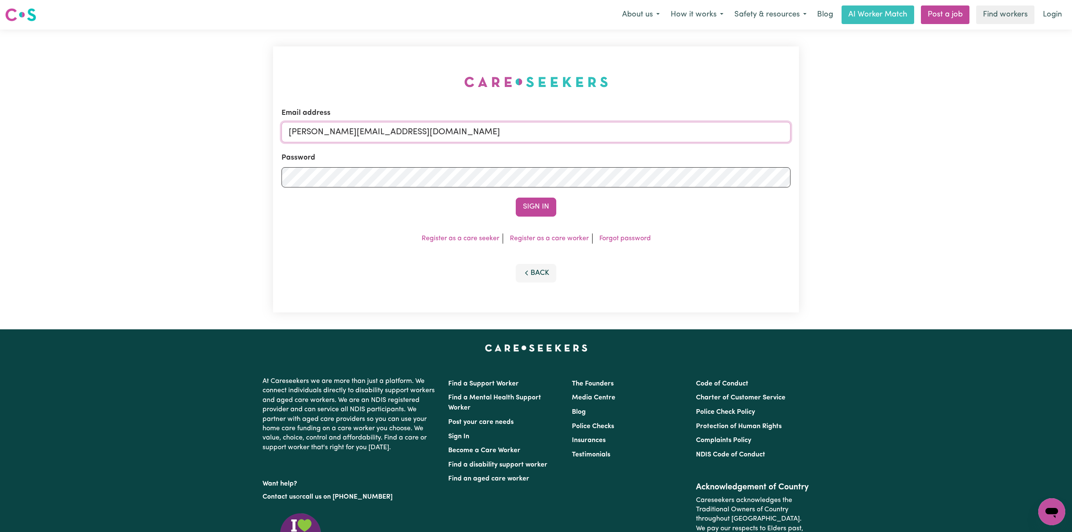
click at [367, 139] on input "[PERSON_NAME][EMAIL_ADDRESS][DOMAIN_NAME]" at bounding box center [535, 132] width 509 height 20
type input "[EMAIL_ADDRESS][DOMAIN_NAME]"
click at [524, 213] on button "Sign In" at bounding box center [536, 206] width 41 height 19
